Goal: Find specific page/section

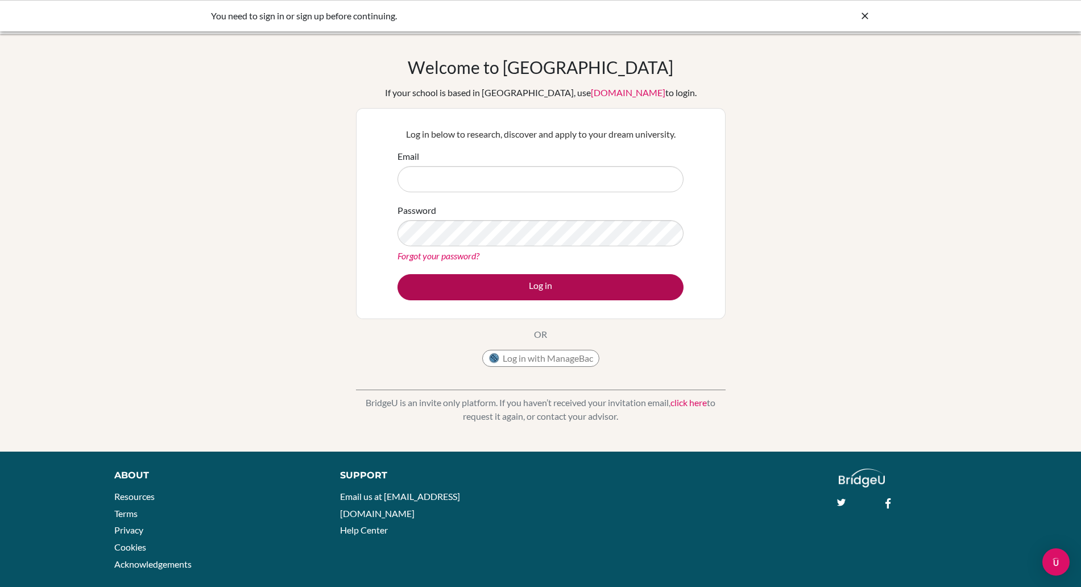
type input "[EMAIL_ADDRESS][DOMAIN_NAME]"
click at [505, 283] on button "Log in" at bounding box center [540, 287] width 286 height 26
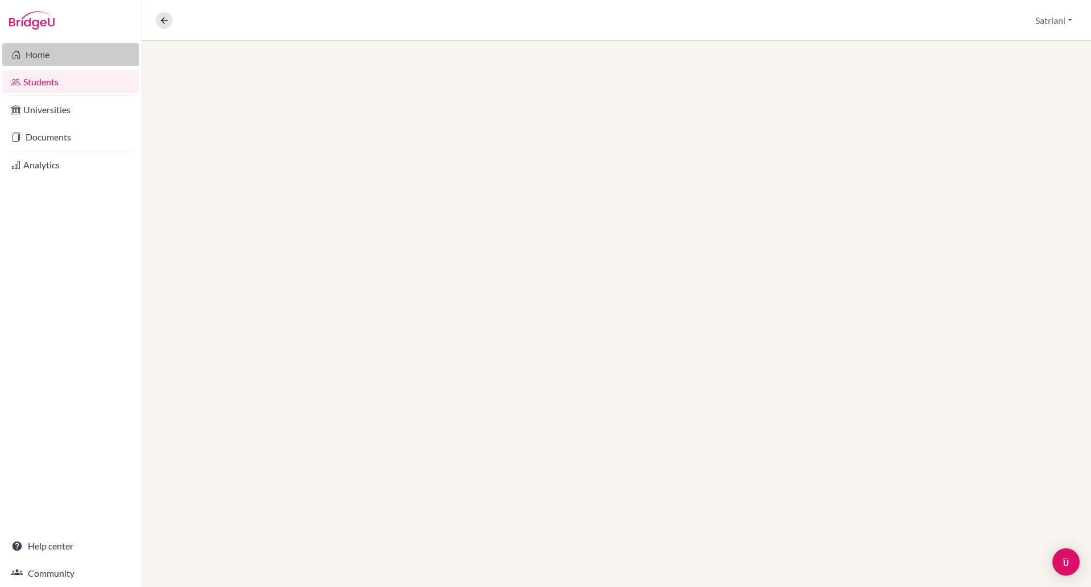
click at [32, 56] on link "Home" at bounding box center [70, 54] width 137 height 23
